Goal: Task Accomplishment & Management: Manage account settings

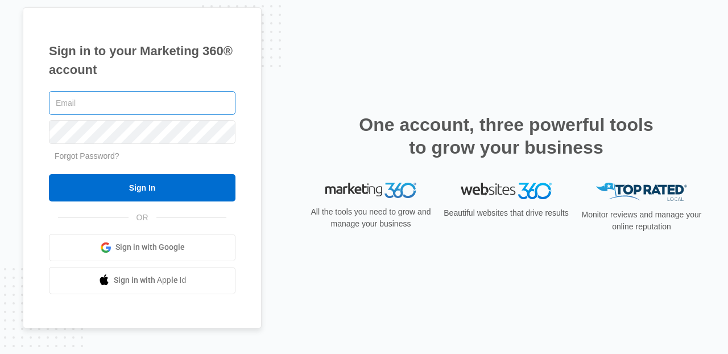
type input "[PERSON_NAME][EMAIL_ADDRESS][PERSON_NAME][DOMAIN_NAME]"
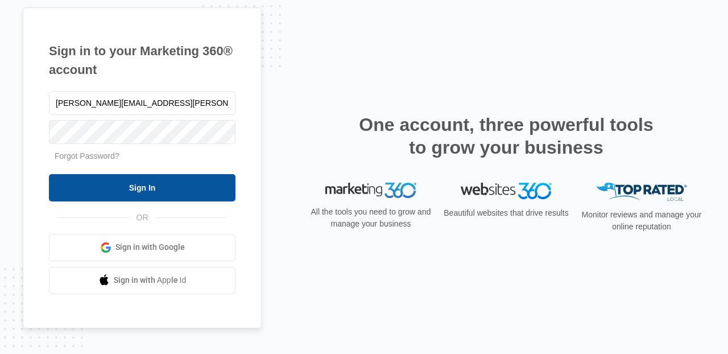
click at [153, 191] on input "Sign In" at bounding box center [142, 187] width 187 height 27
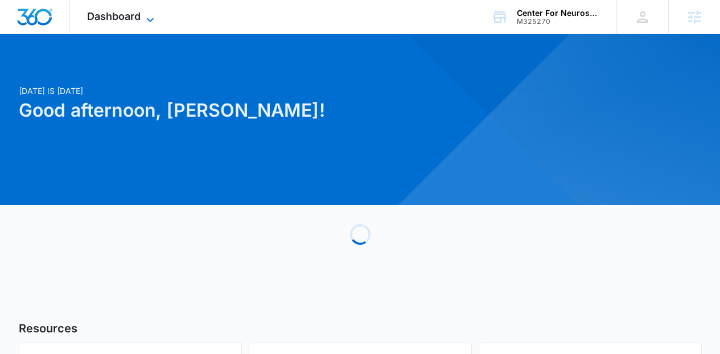
click at [122, 20] on span "Dashboard" at bounding box center [113, 16] width 53 height 12
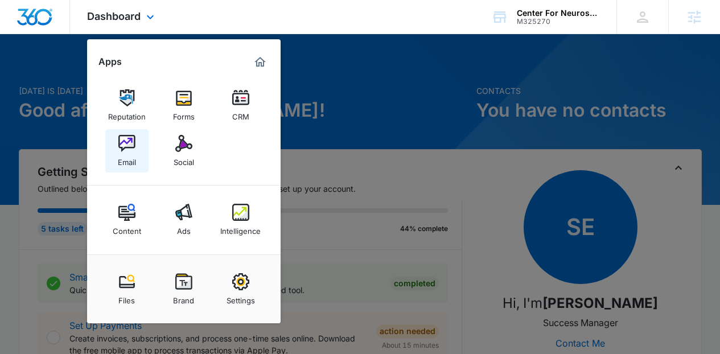
click at [126, 149] on img at bounding box center [126, 143] width 17 height 17
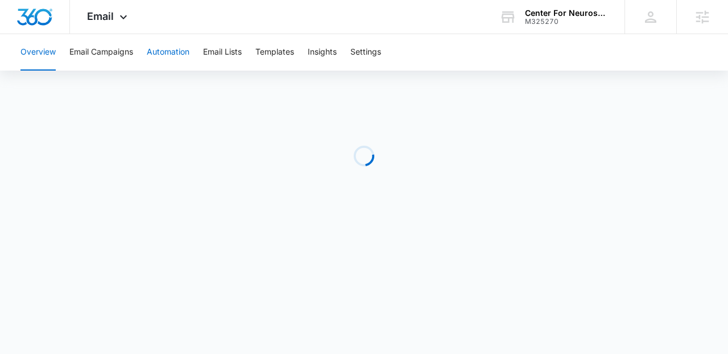
click at [168, 63] on button "Automation" at bounding box center [168, 52] width 43 height 36
